Goal: Book appointment/travel/reservation

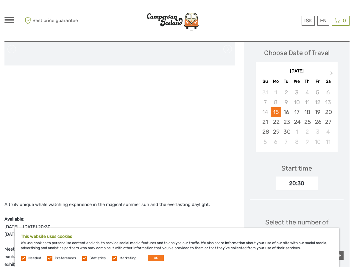
scroll to position [30, 0]
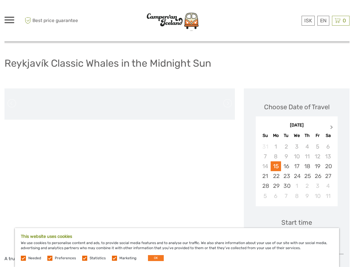
click at [331, 127] on span "Next Month" at bounding box center [331, 128] width 0 height 9
click at [329, 127] on div "[DATE]" at bounding box center [297, 125] width 82 height 6
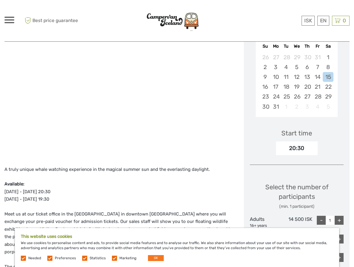
scroll to position [208, 0]
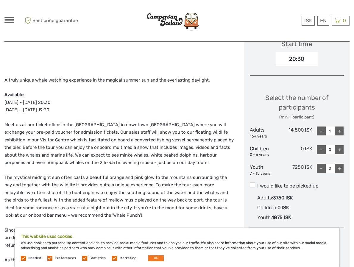
click at [338, 131] on div "+" at bounding box center [338, 130] width 9 height 9
type input "3"
click at [339, 167] on div "+" at bounding box center [338, 168] width 9 height 9
type input "1"
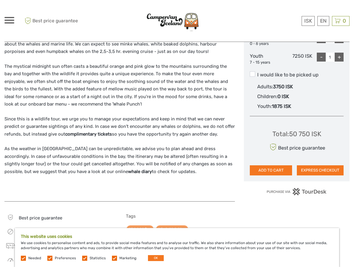
scroll to position [327, 0]
